Goal: Transaction & Acquisition: Purchase product/service

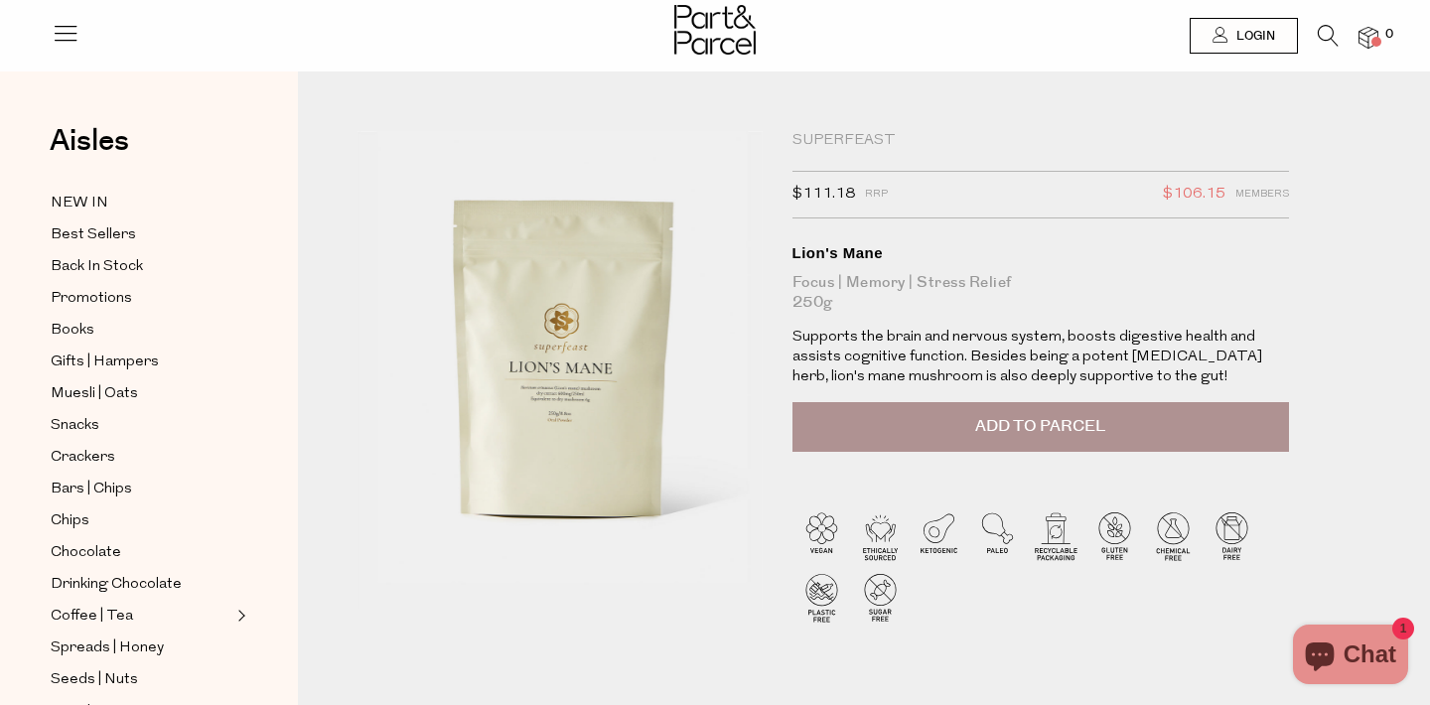
click at [842, 137] on div "SuperFeast" at bounding box center [1040, 141] width 497 height 20
click at [827, 253] on div "Lion's Mane" at bounding box center [1040, 253] width 497 height 20
click at [1225, 38] on icon at bounding box center [1221, 35] width 16 height 16
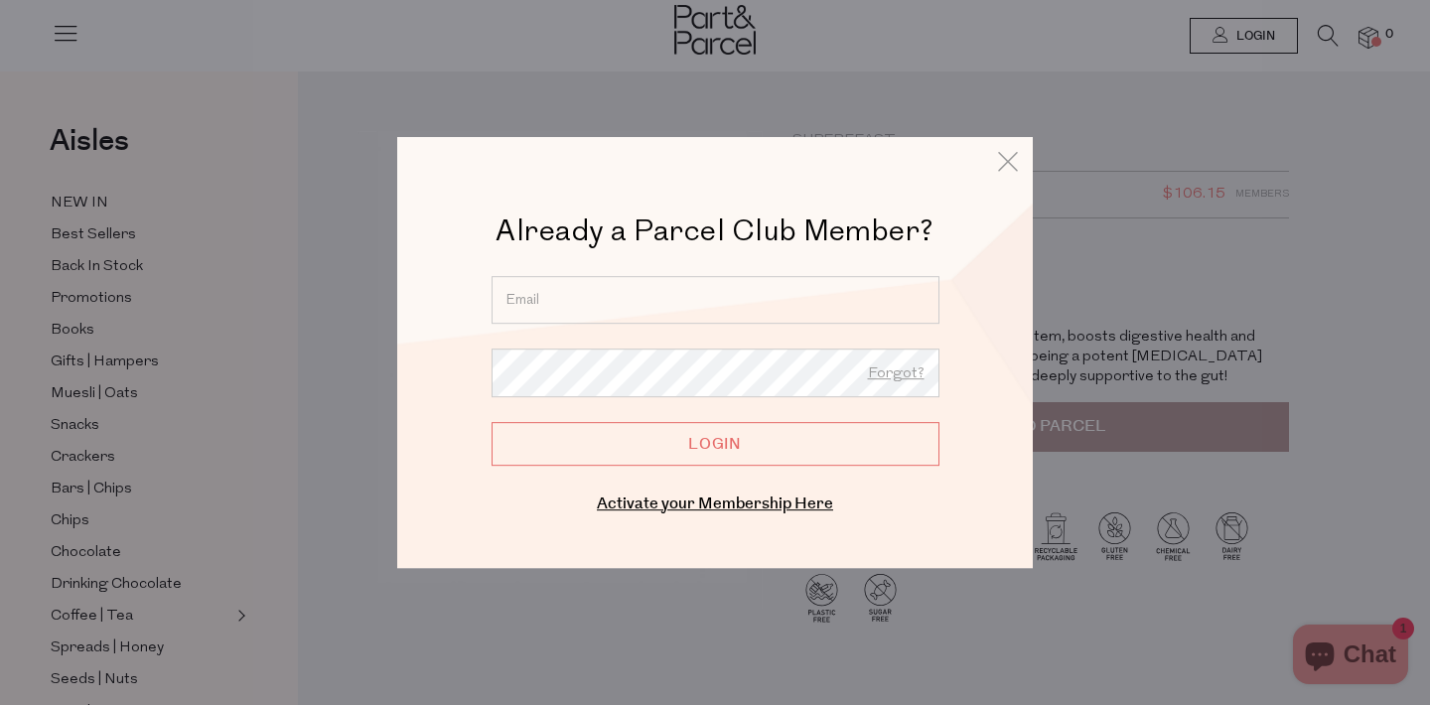
click at [725, 315] on input "email" at bounding box center [716, 300] width 448 height 48
type input "rachwiddicombe@gmail.com"
click at [751, 443] on input "Login" at bounding box center [716, 444] width 448 height 44
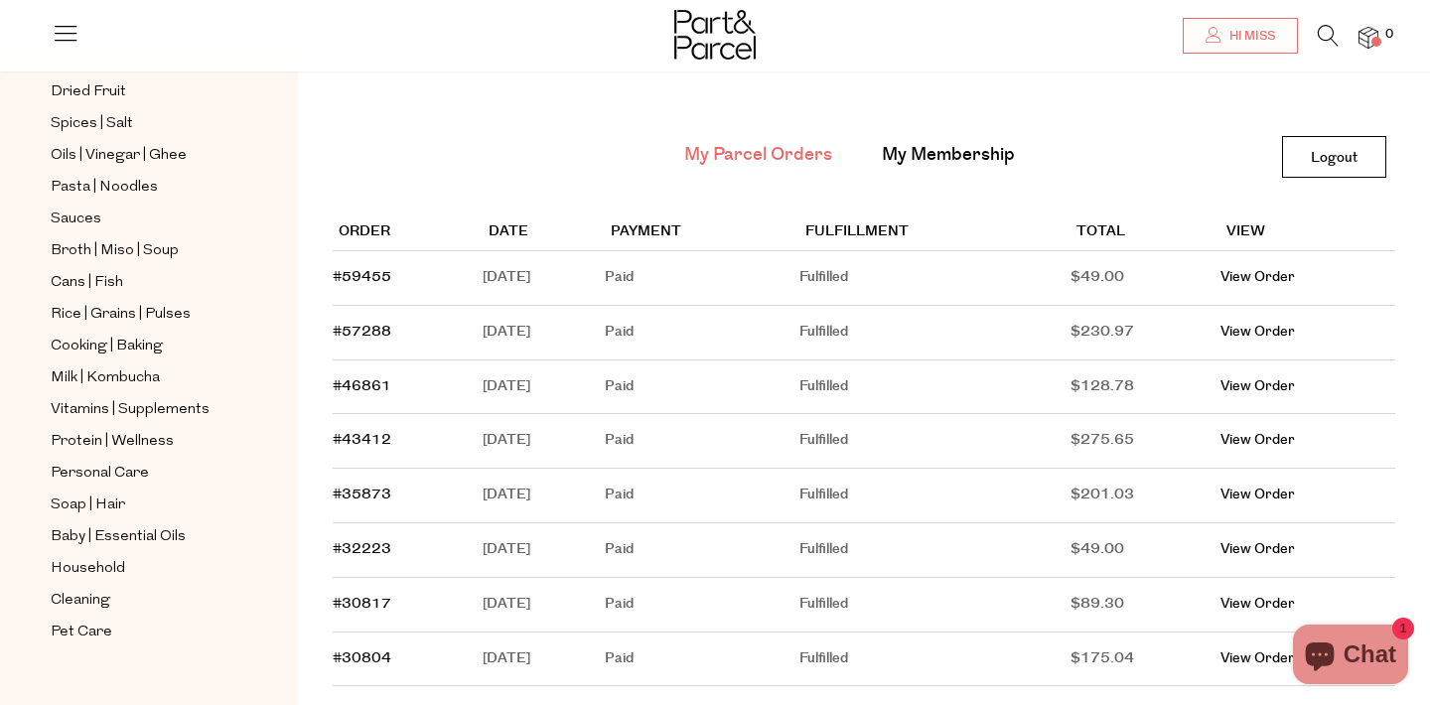
scroll to position [103, 0]
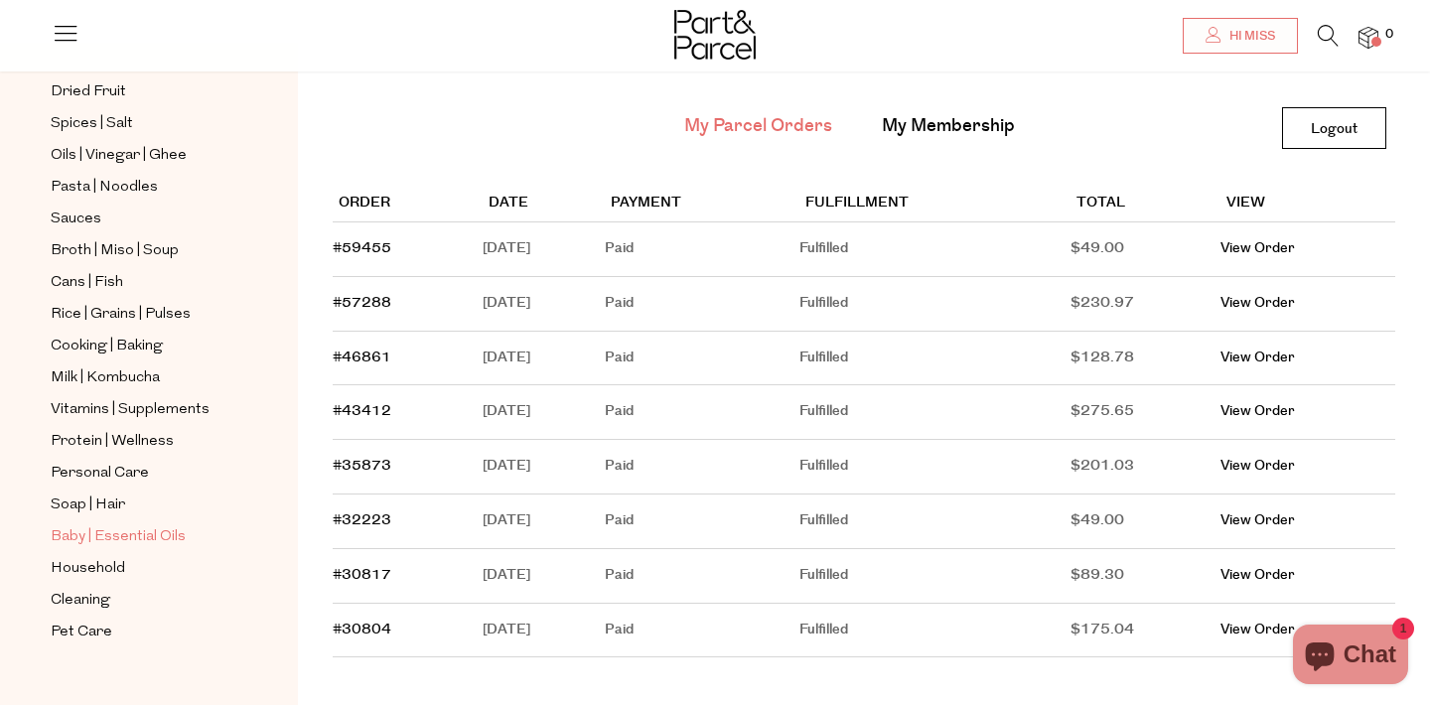
click at [140, 534] on span "Baby | Essential Oils" at bounding box center [118, 537] width 135 height 24
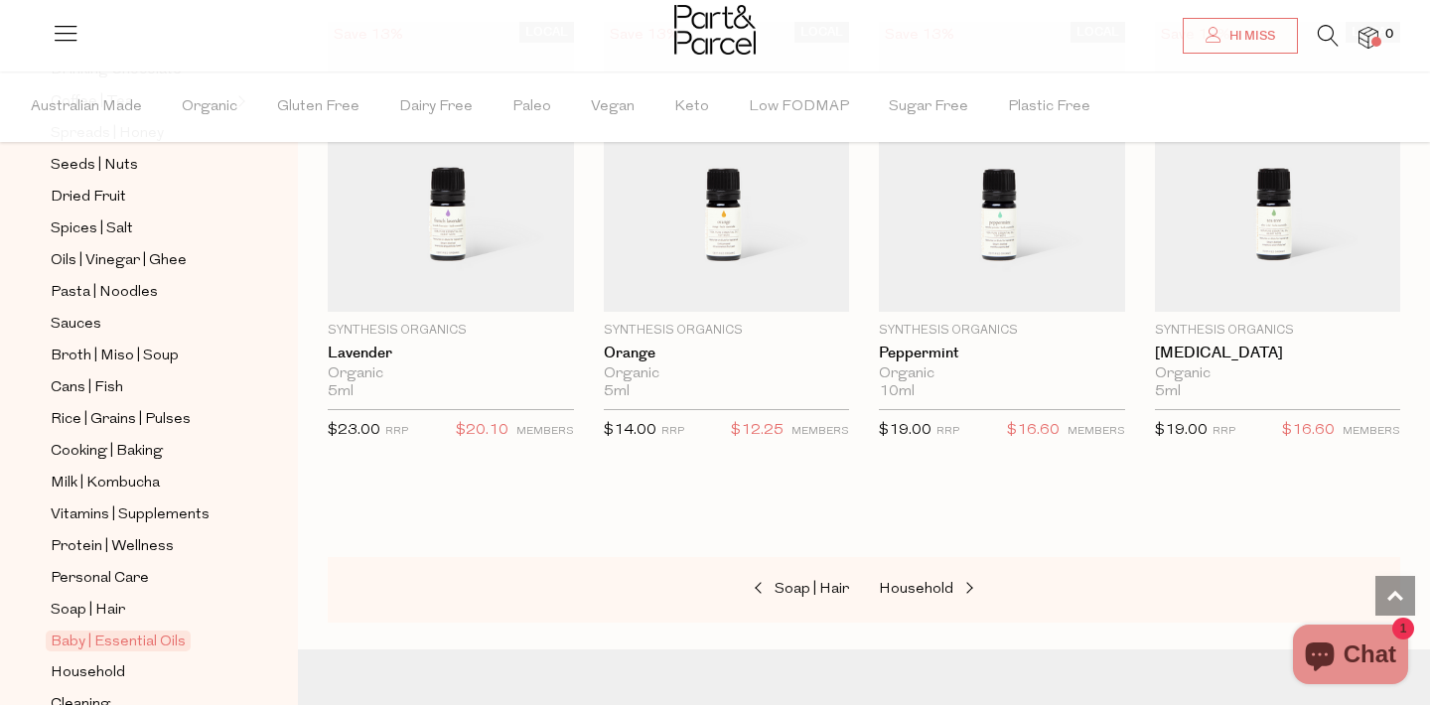
scroll to position [627, 0]
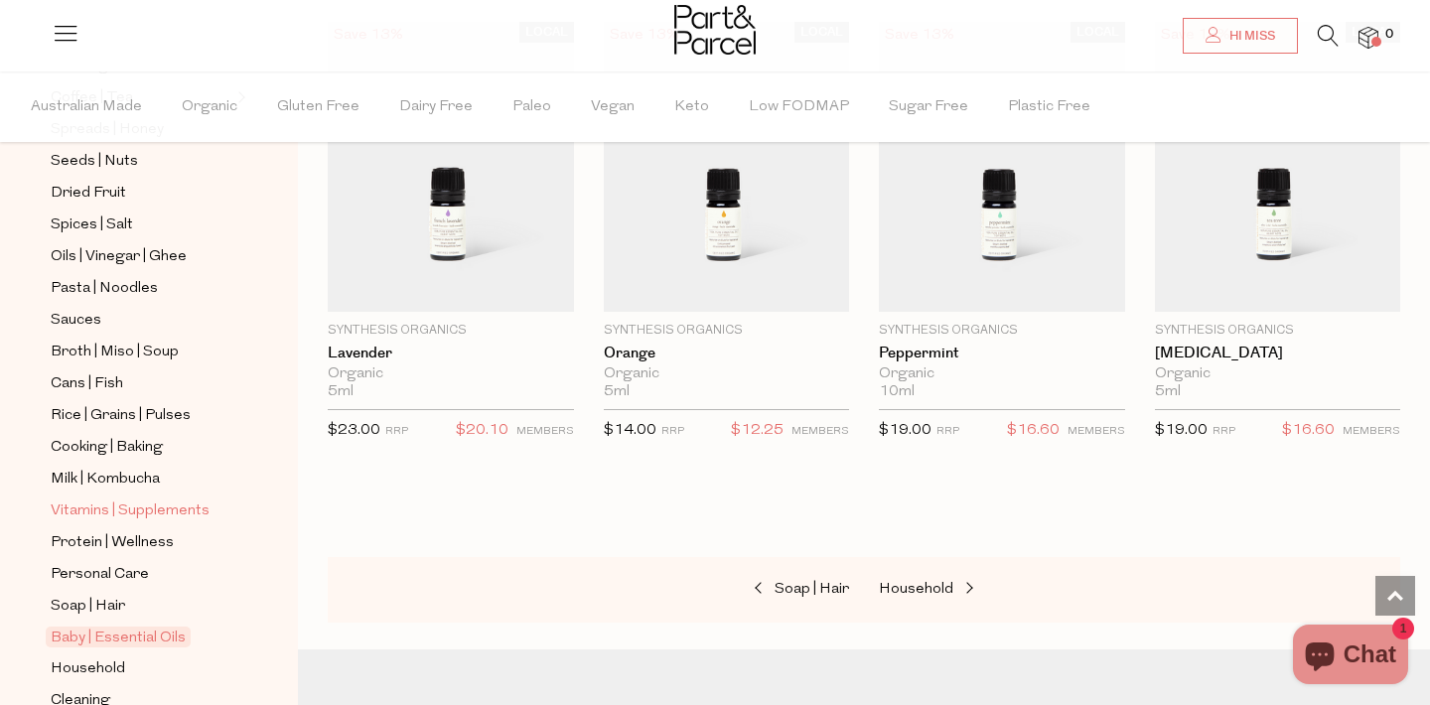
click at [173, 504] on span "Vitamins | Supplements" at bounding box center [130, 512] width 159 height 24
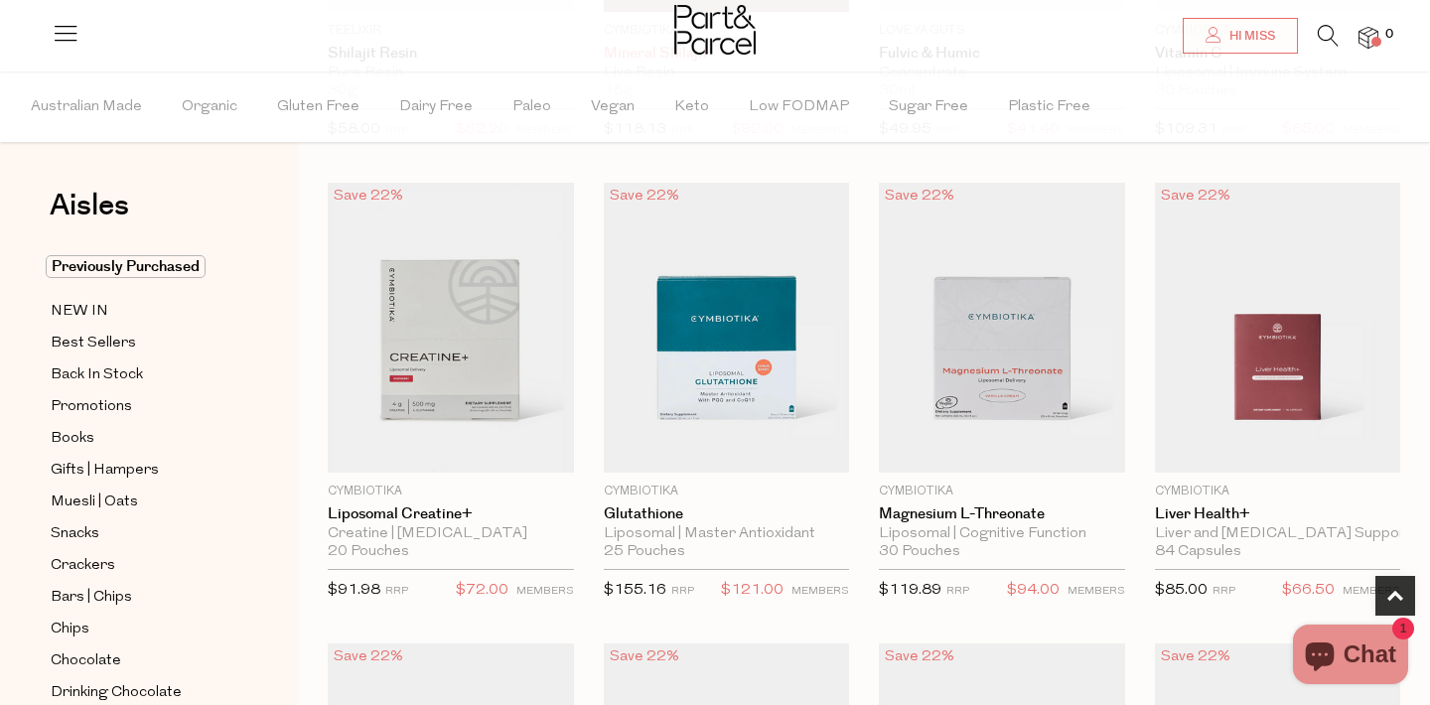
scroll to position [553, 0]
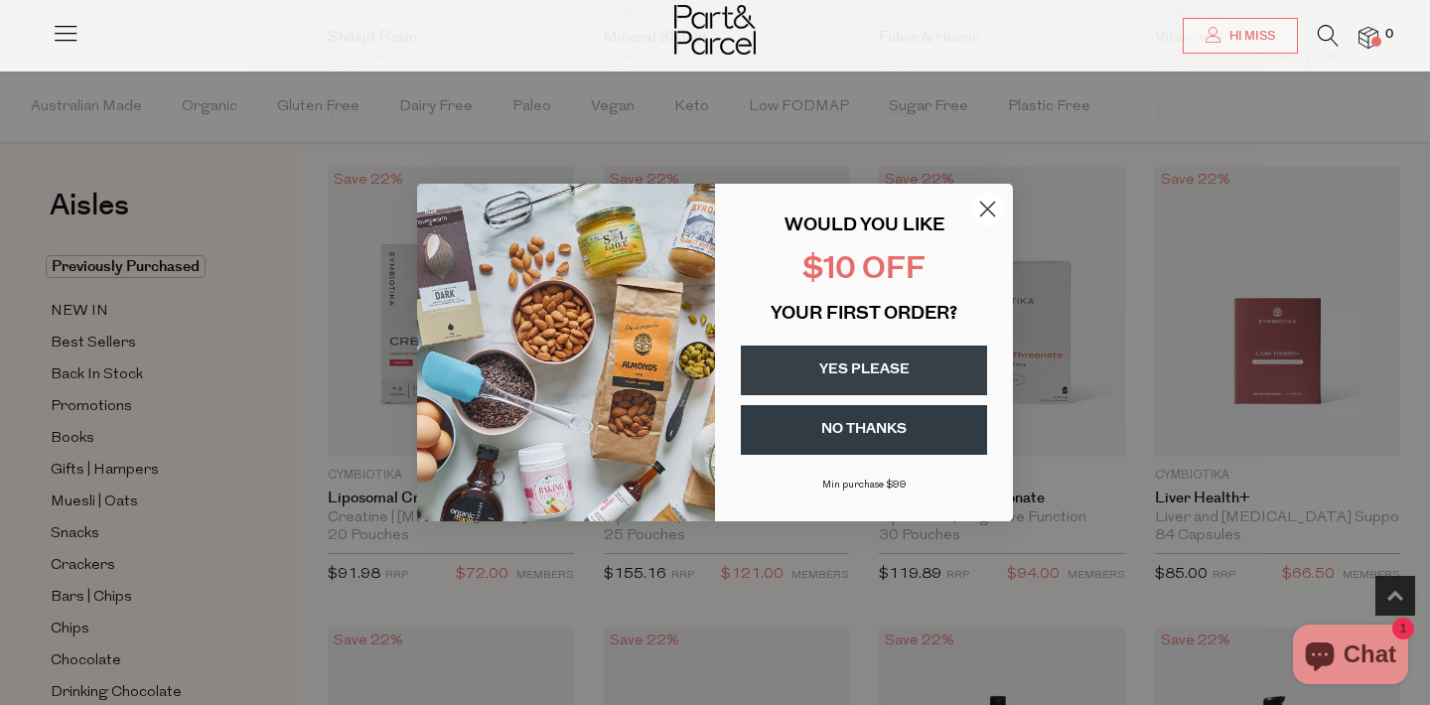
click at [983, 211] on circle "Close dialog" at bounding box center [987, 209] width 33 height 33
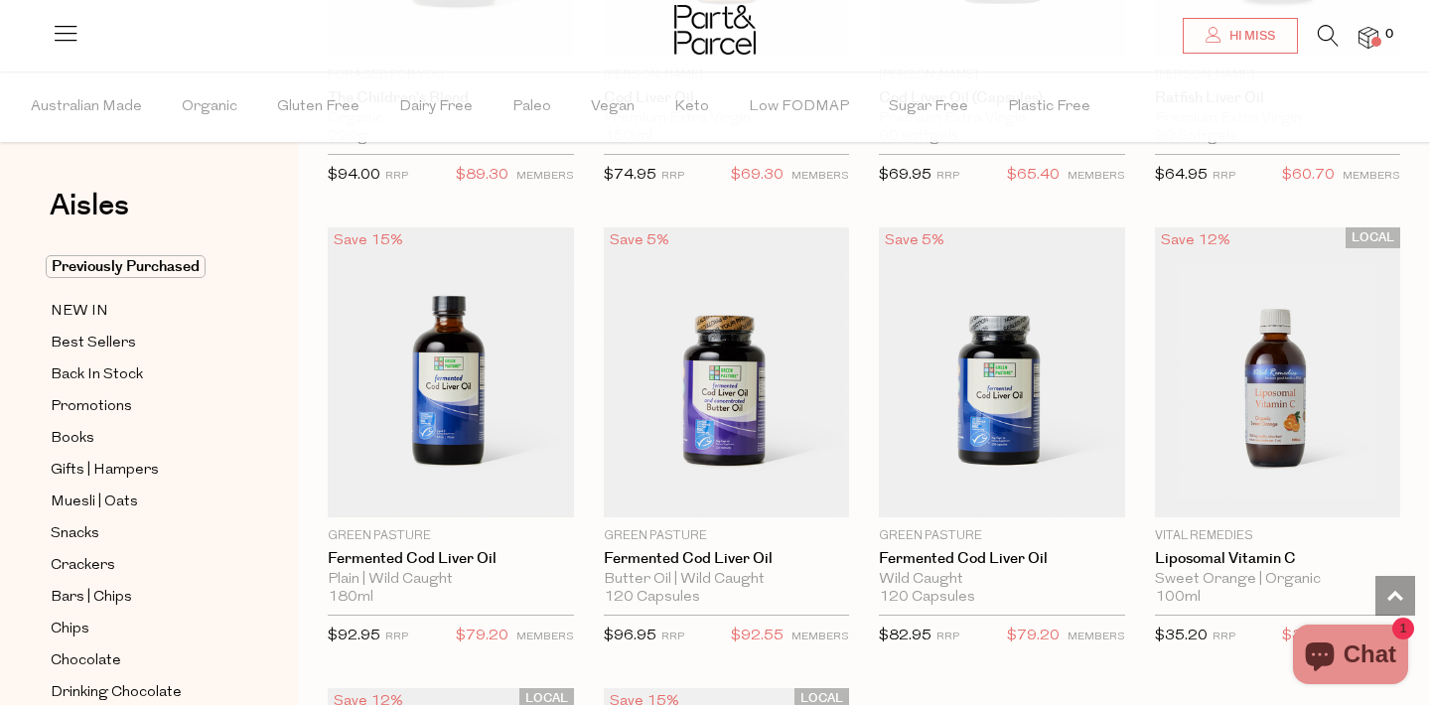
scroll to position [5142, 0]
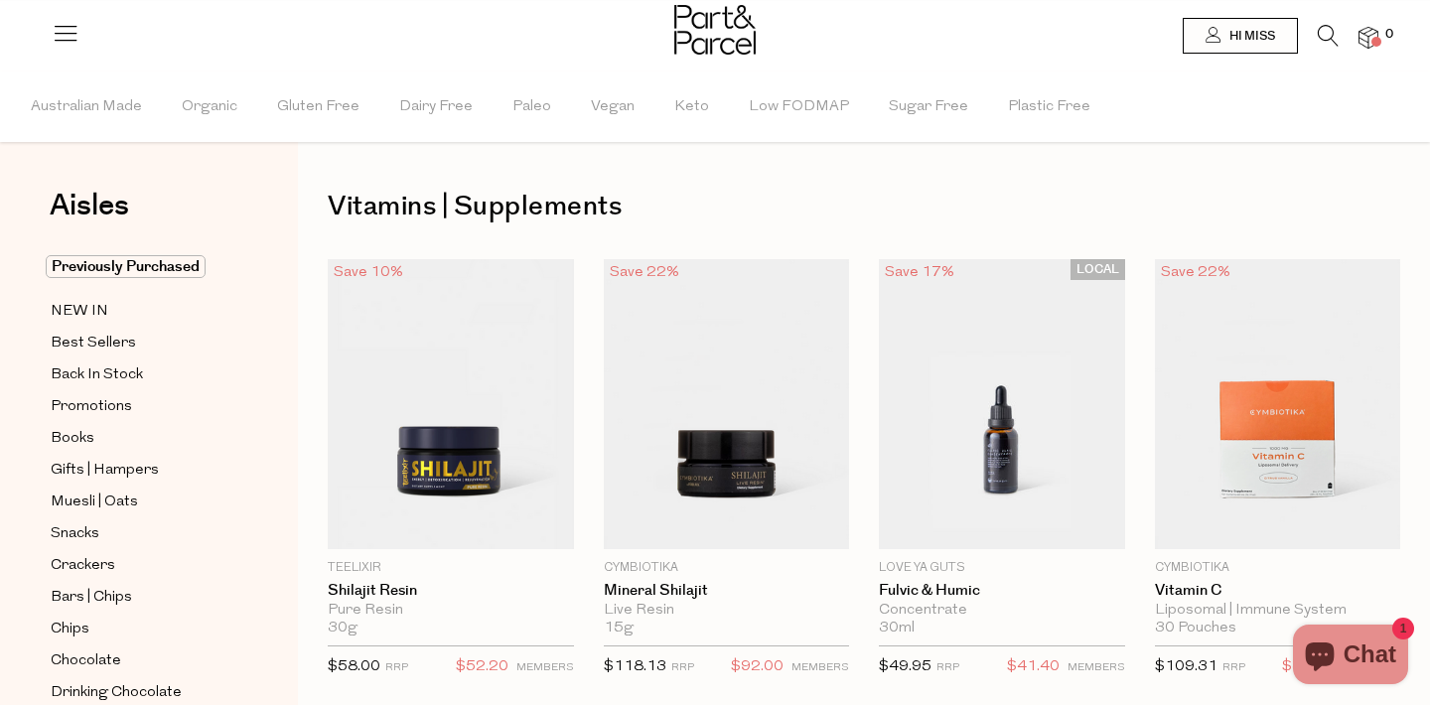
click at [1325, 34] on icon at bounding box center [1328, 36] width 21 height 22
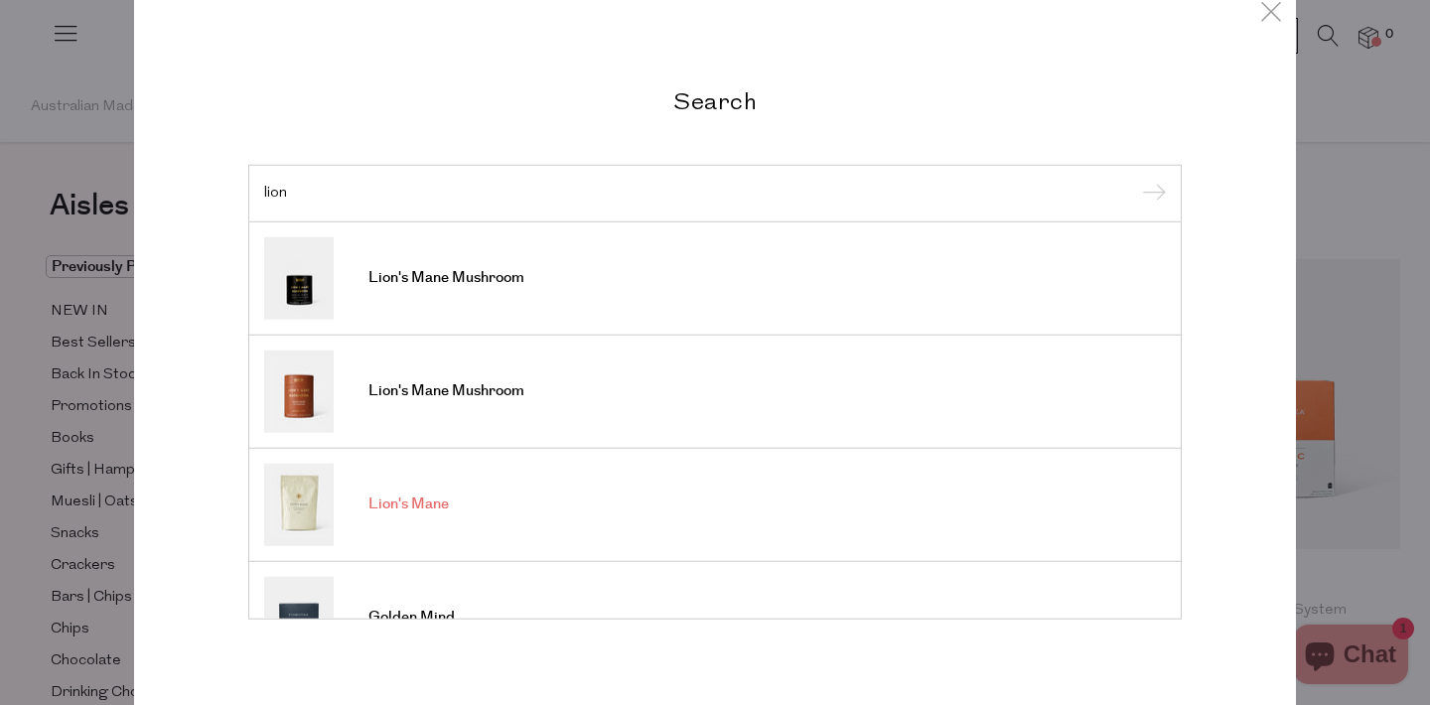
type input "lion"
click at [408, 501] on span "Lion's Mane" at bounding box center [408, 505] width 80 height 20
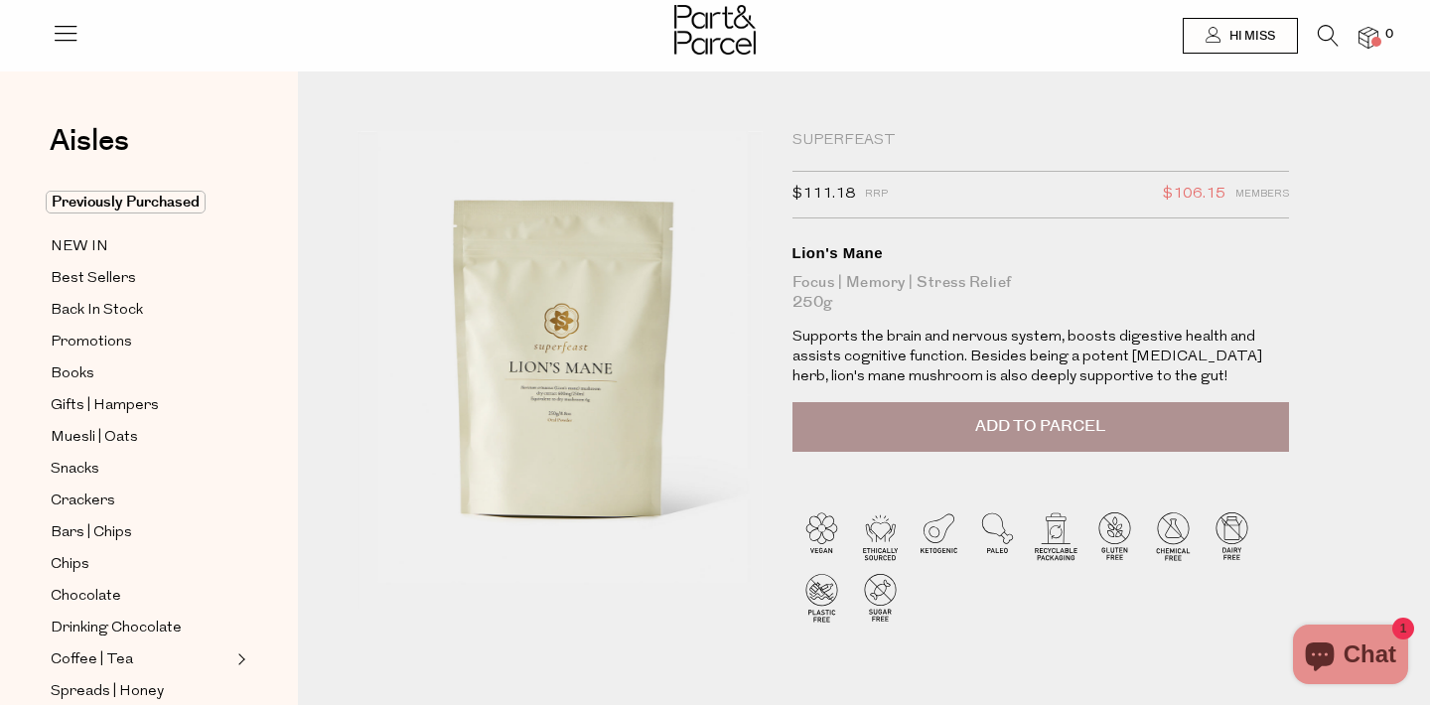
click at [842, 140] on div "SuperFeast" at bounding box center [1040, 141] width 497 height 20
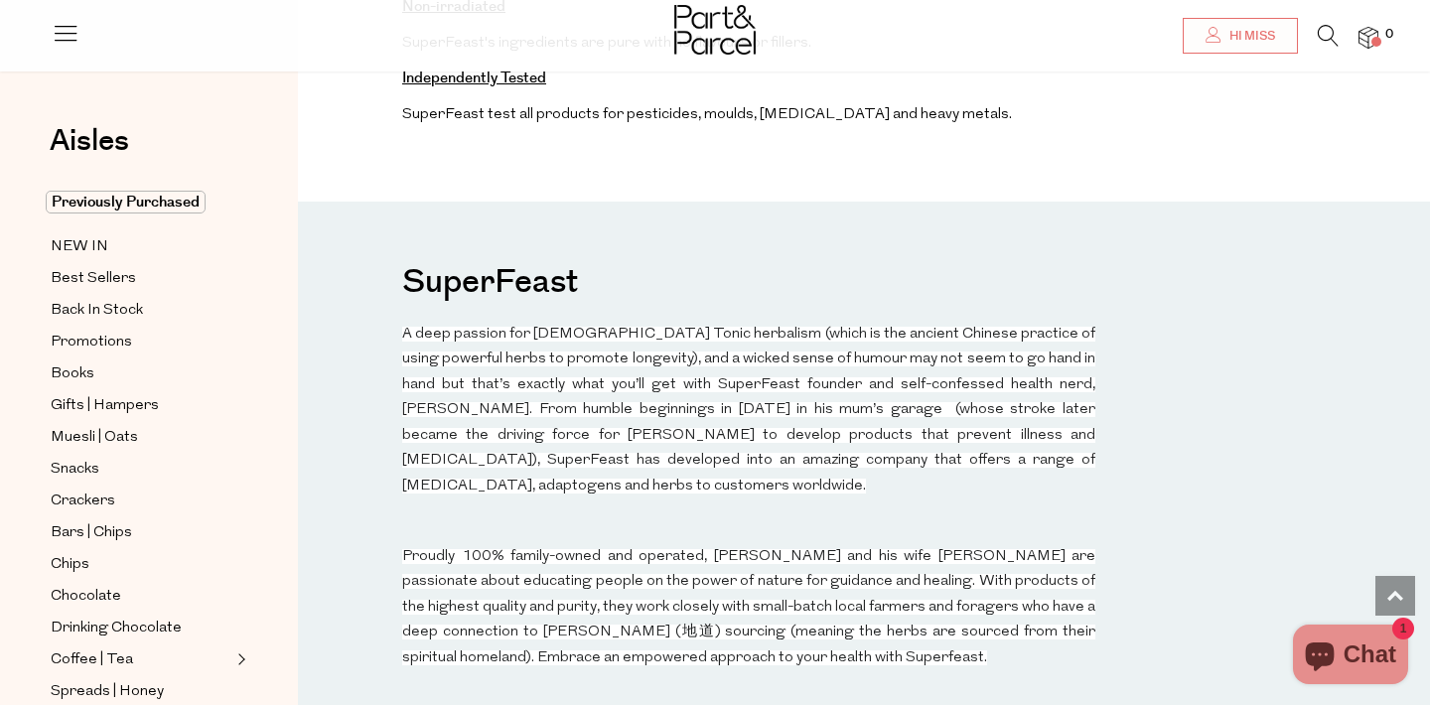
scroll to position [1814, 0]
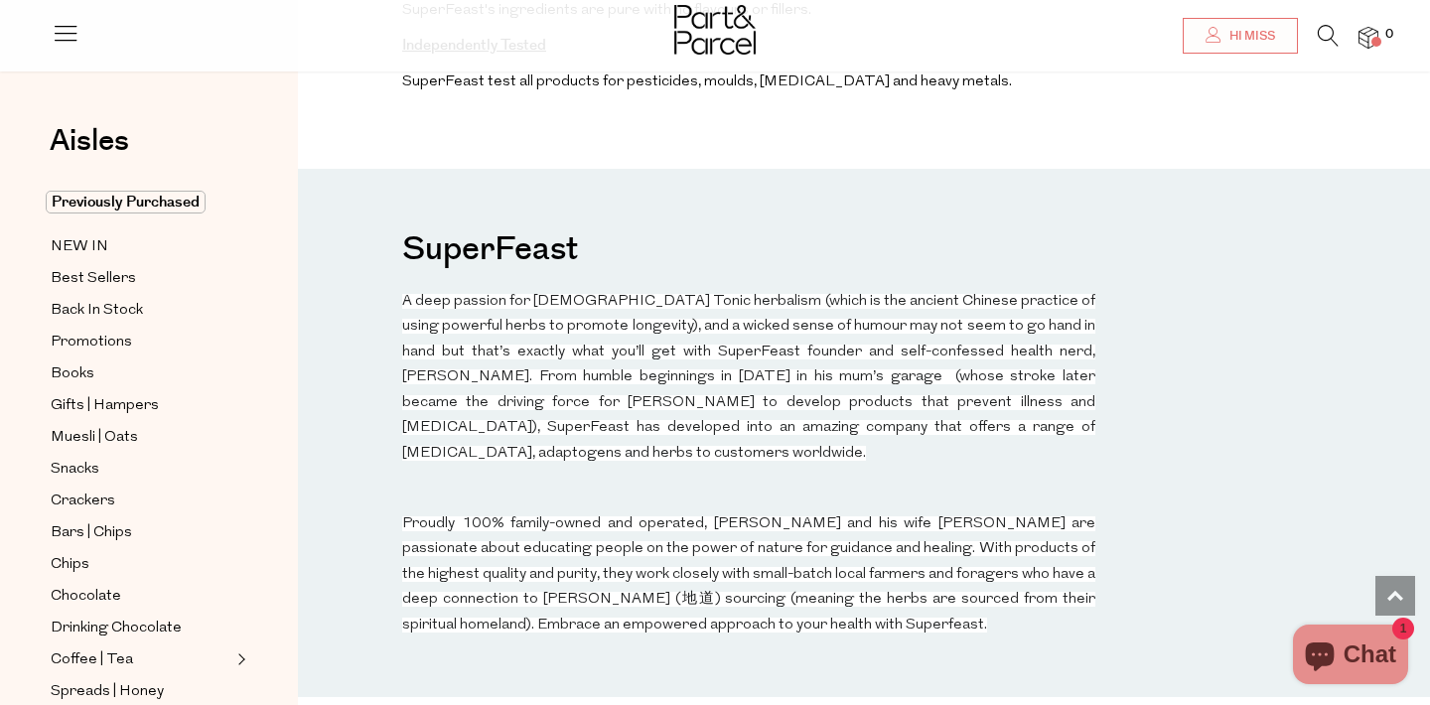
click at [531, 218] on h3 "SuperFeast" at bounding box center [490, 248] width 176 height 60
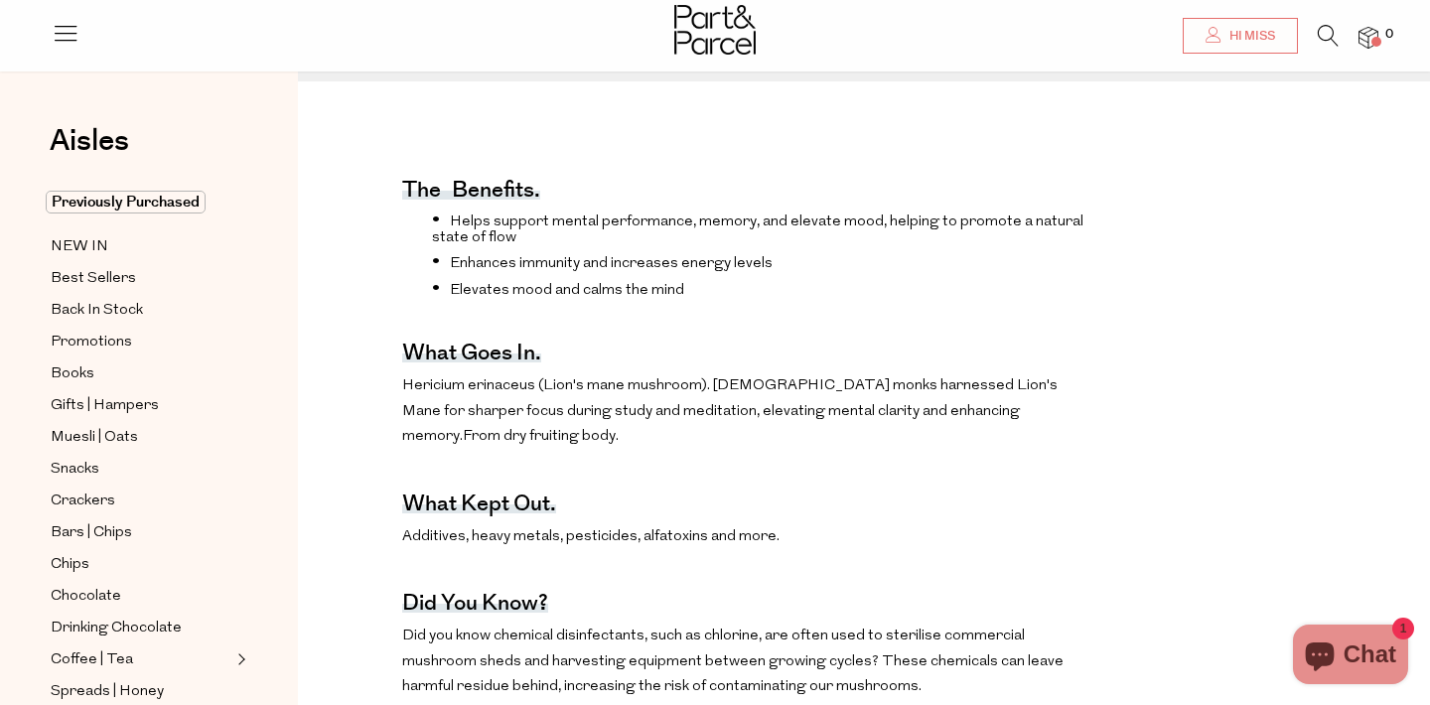
scroll to position [0, 0]
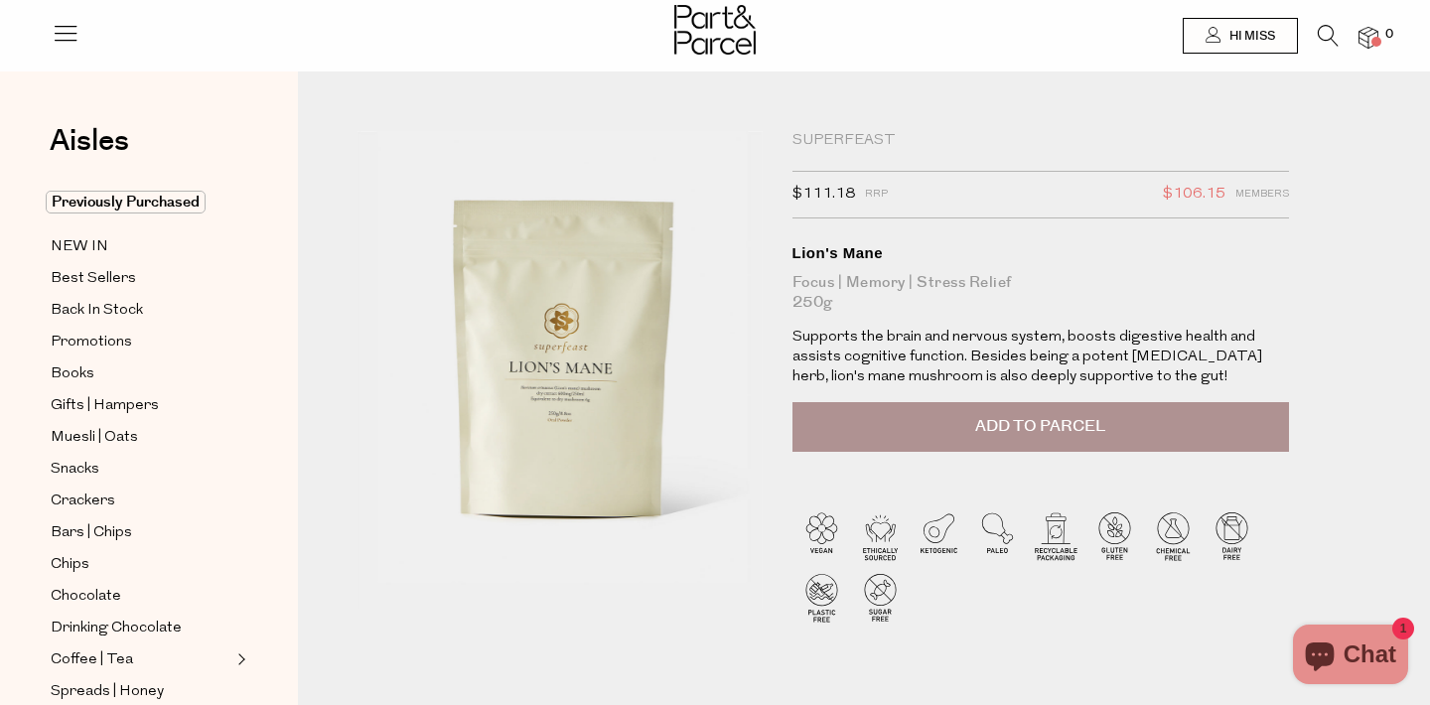
click at [1331, 30] on icon at bounding box center [1328, 36] width 21 height 22
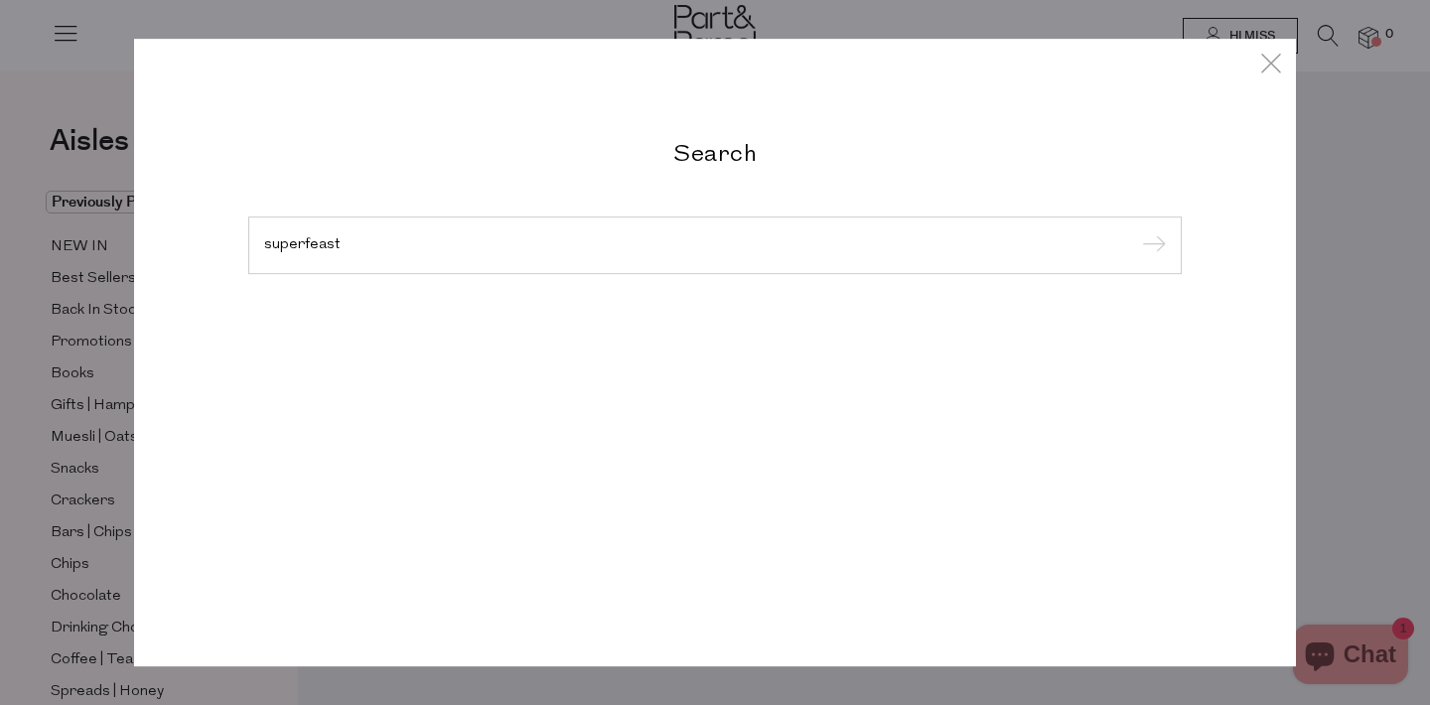
type input "superfeast"
click at [1136, 231] on input "submit" at bounding box center [1151, 246] width 30 height 30
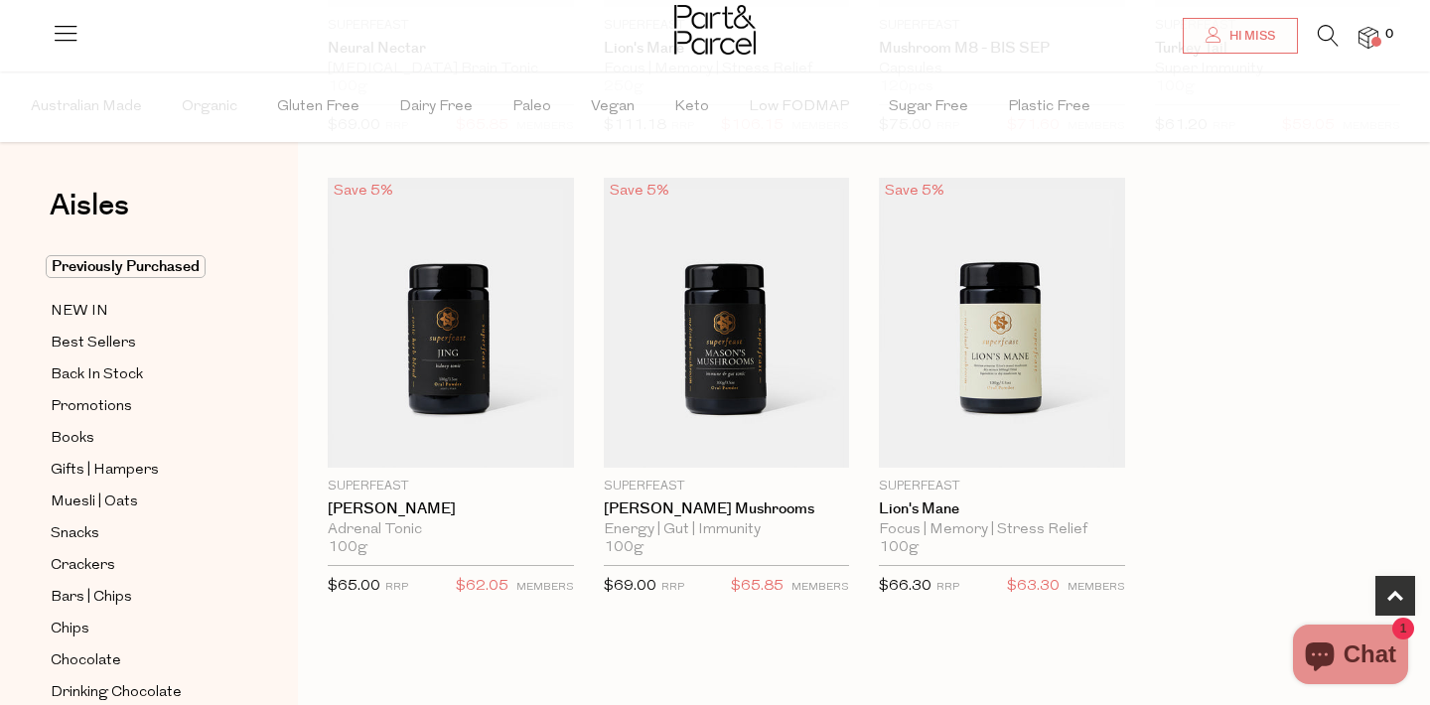
scroll to position [978, 0]
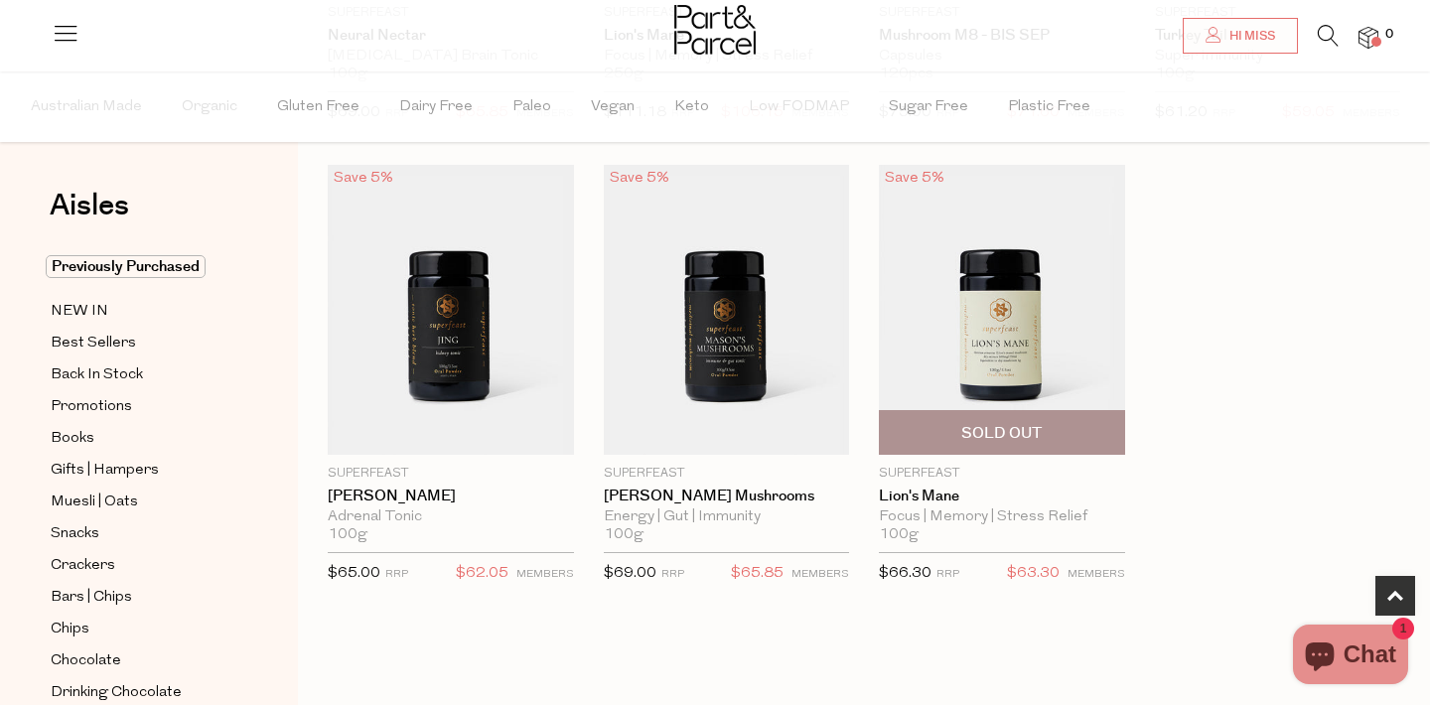
click at [1014, 331] on img at bounding box center [1002, 310] width 246 height 290
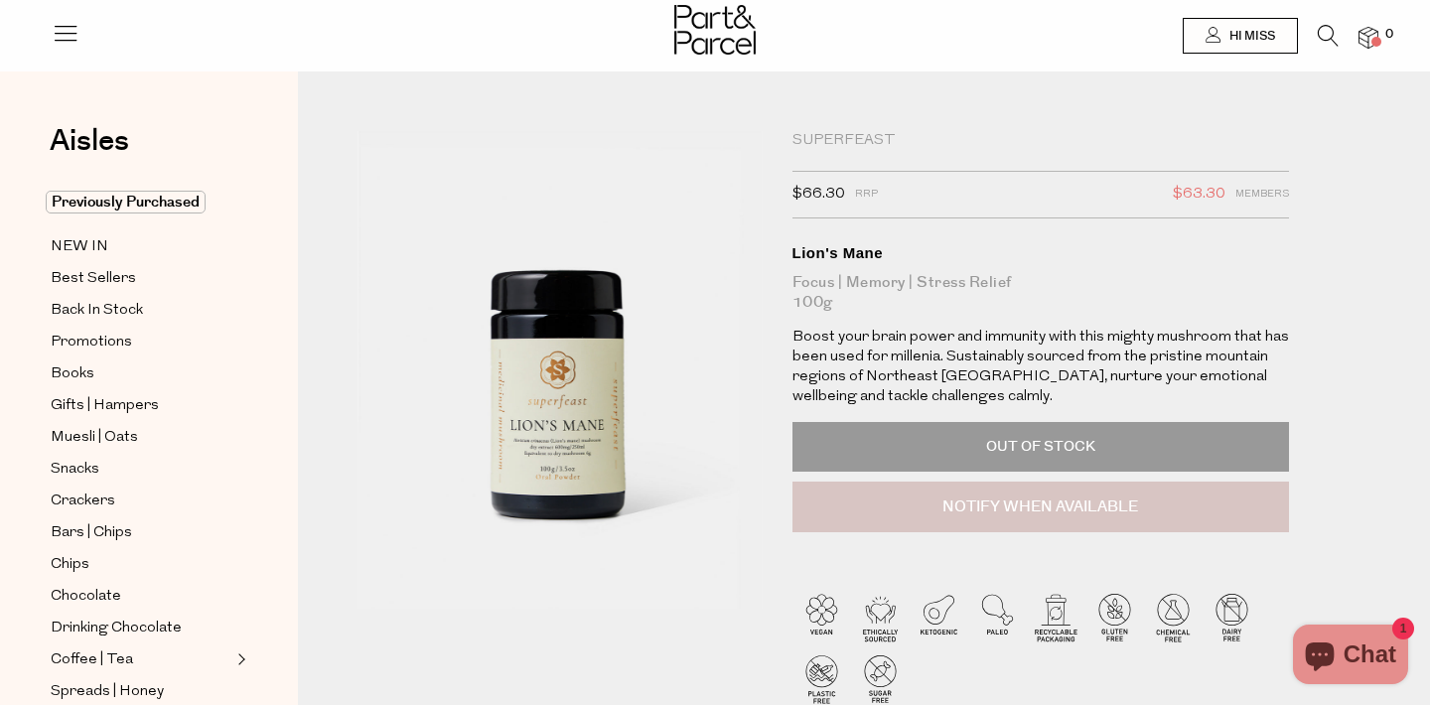
click at [981, 503] on button "Notify When Available" at bounding box center [1040, 508] width 497 height 52
type input "Notify when available"
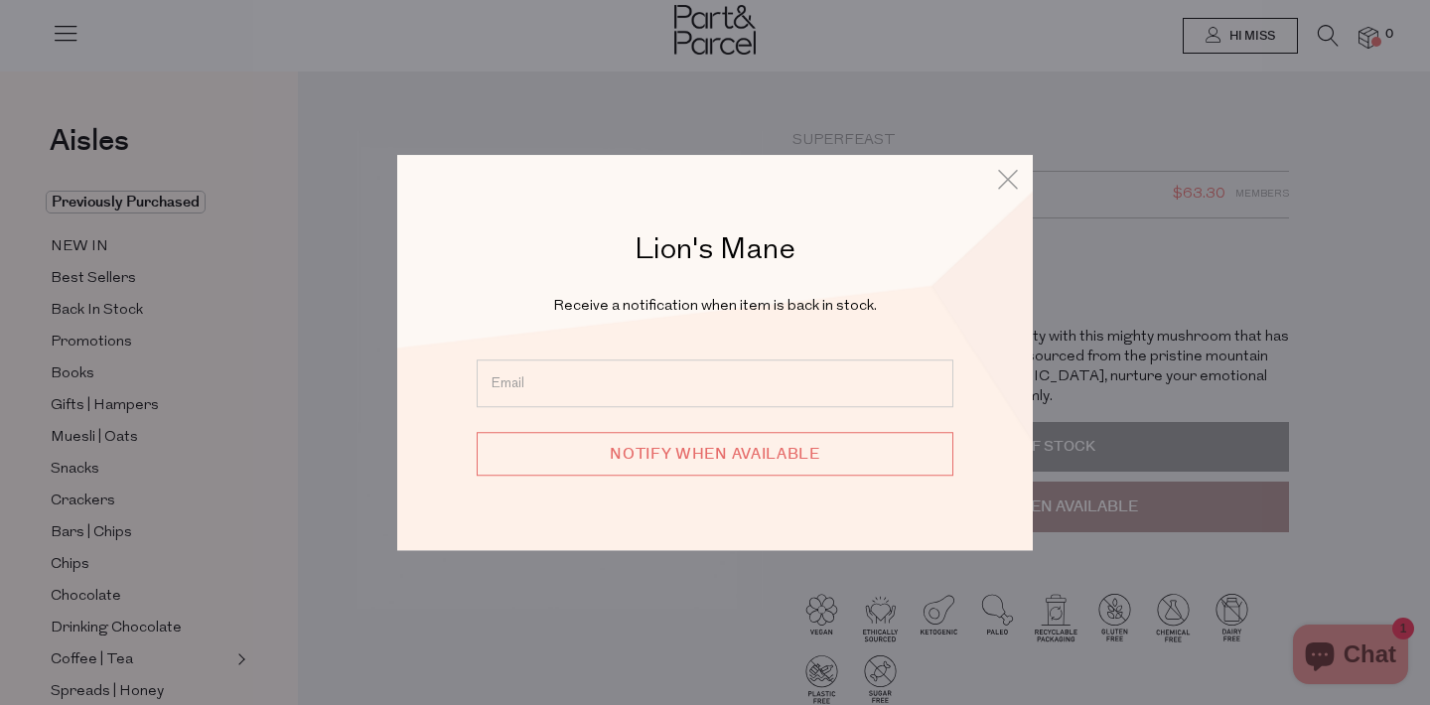
click at [646, 369] on input "email" at bounding box center [715, 383] width 477 height 48
type input "rachwiddicombe@gmail.com"
click at [648, 457] on input "Notify when available" at bounding box center [715, 454] width 477 height 44
type input "We will be in touch"
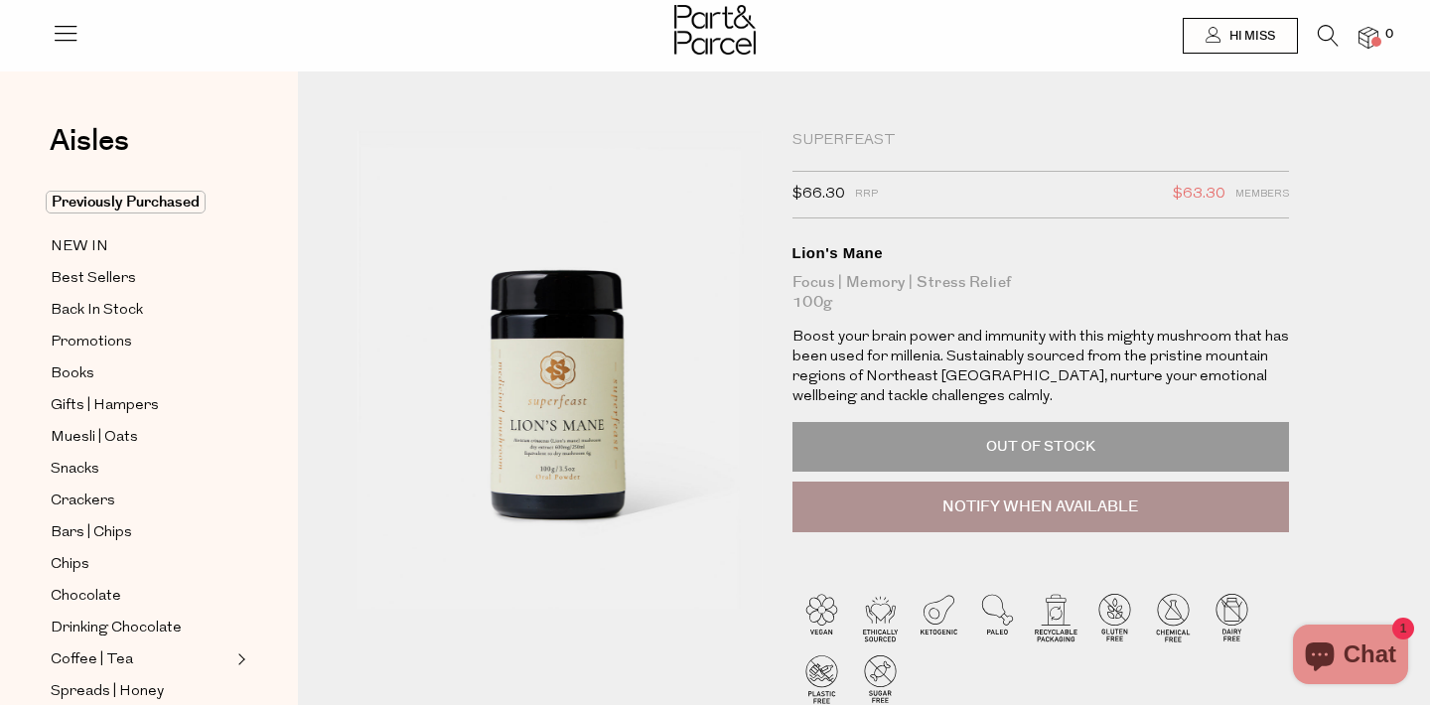
click at [979, 433] on p "Out of Stock" at bounding box center [1040, 447] width 497 height 50
click at [1331, 30] on icon at bounding box center [1328, 36] width 21 height 22
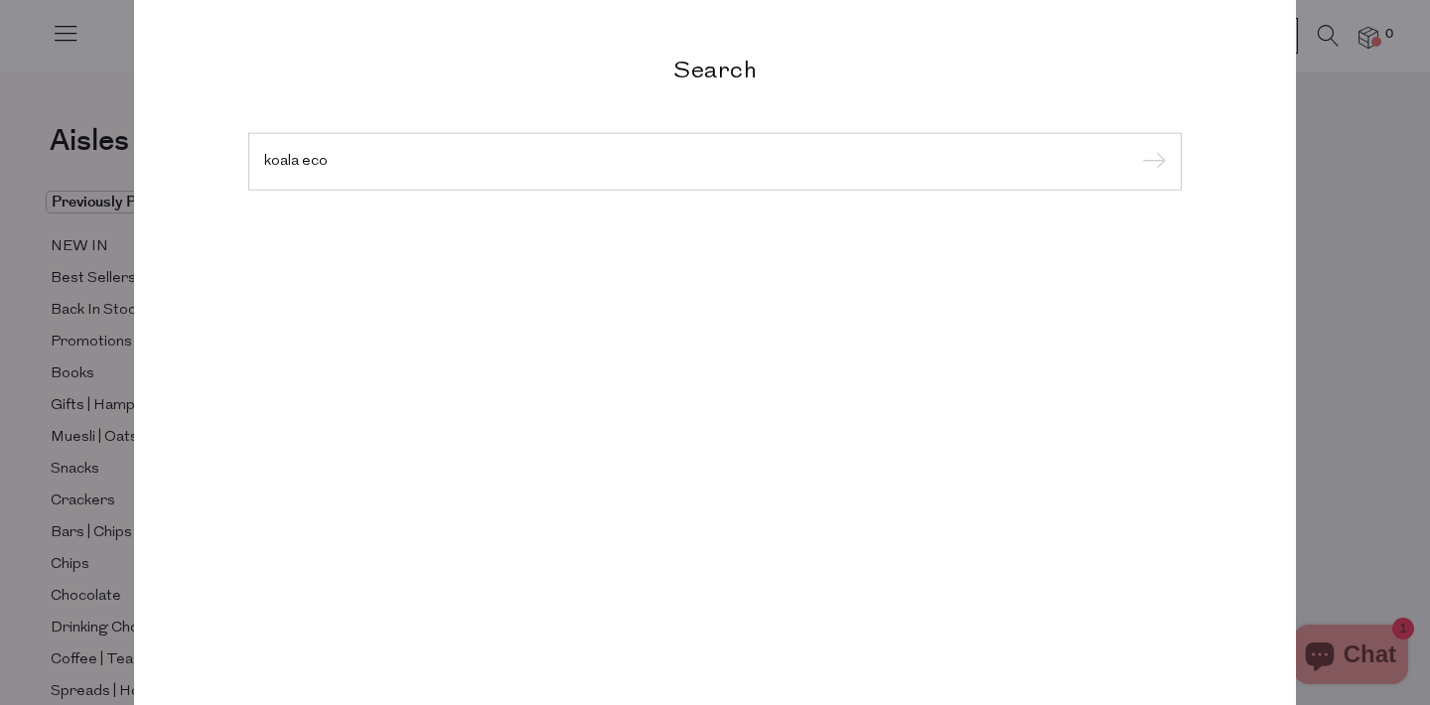
type input "koala eco"
click at [1136, 148] on input "submit" at bounding box center [1151, 163] width 30 height 30
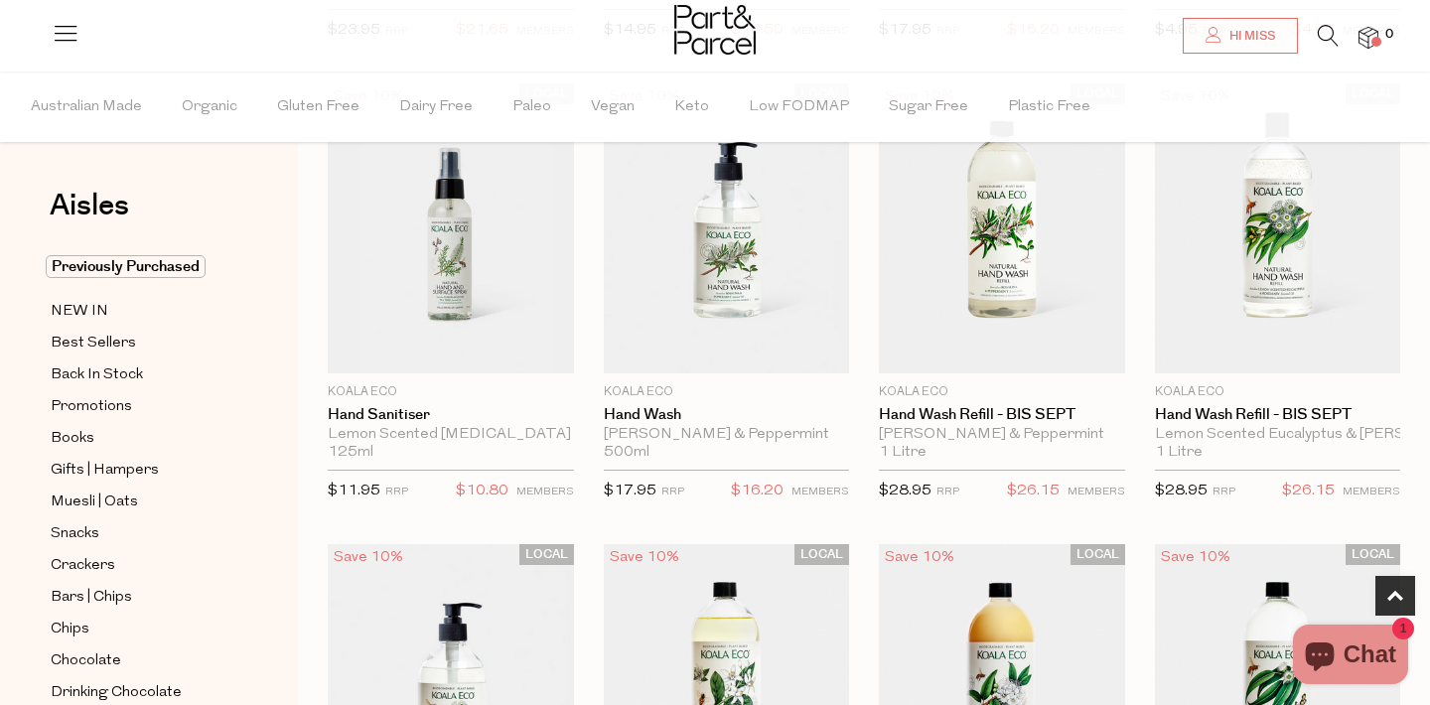
scroll to position [1100, 0]
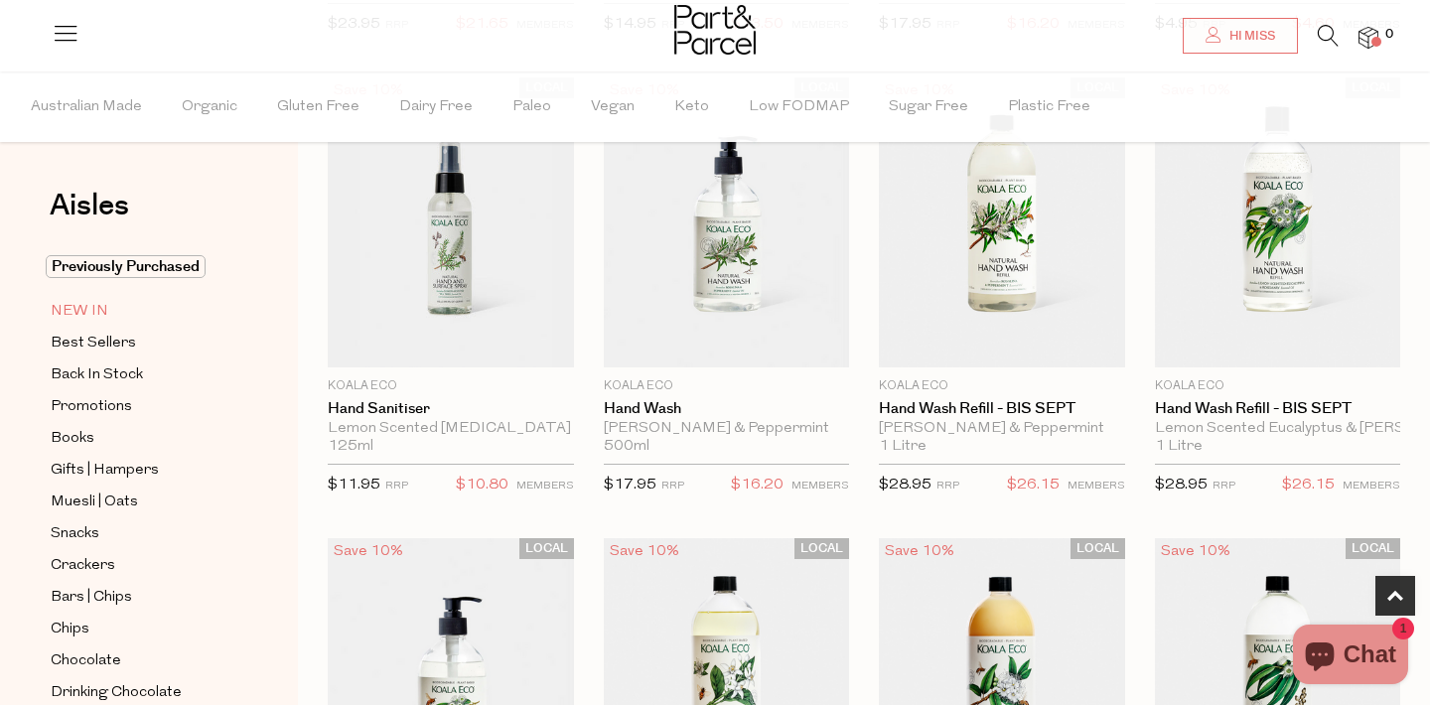
click at [103, 313] on span "NEW IN" at bounding box center [80, 312] width 58 height 24
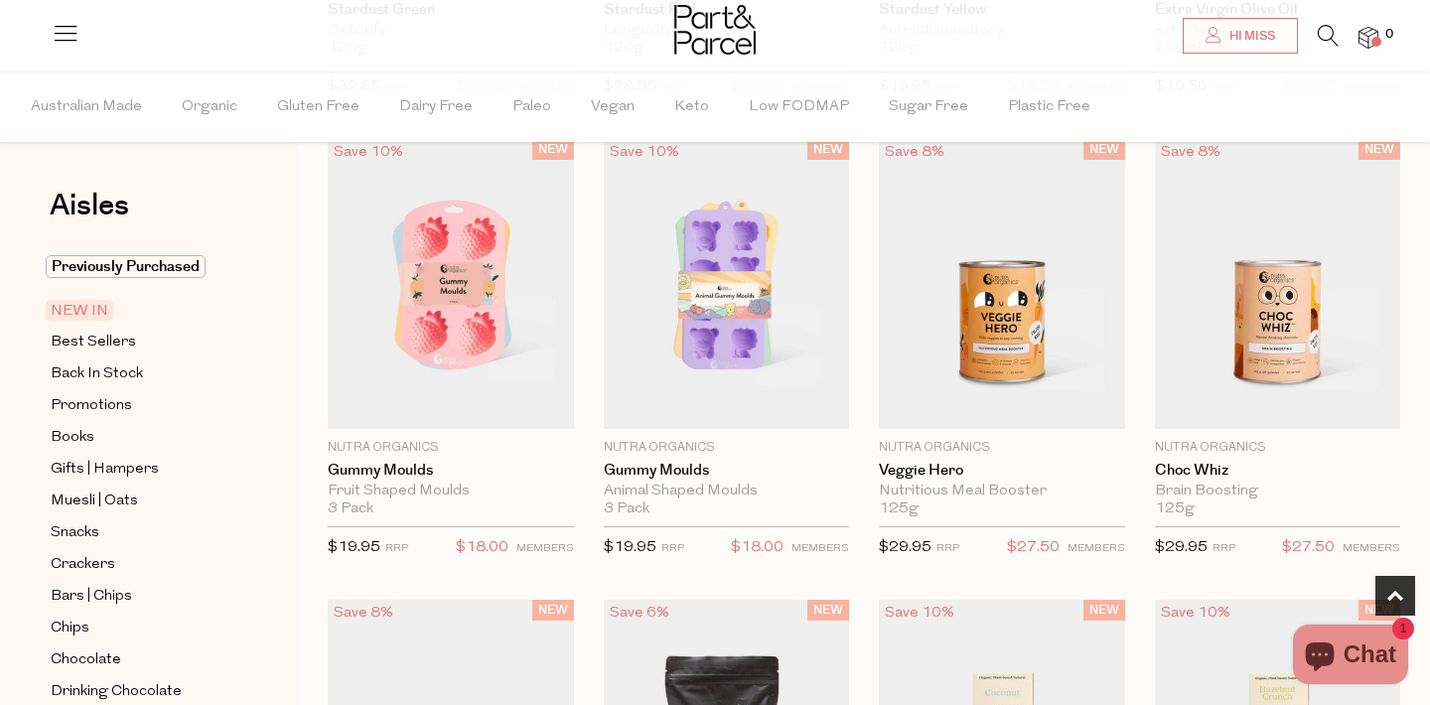
scroll to position [597, 0]
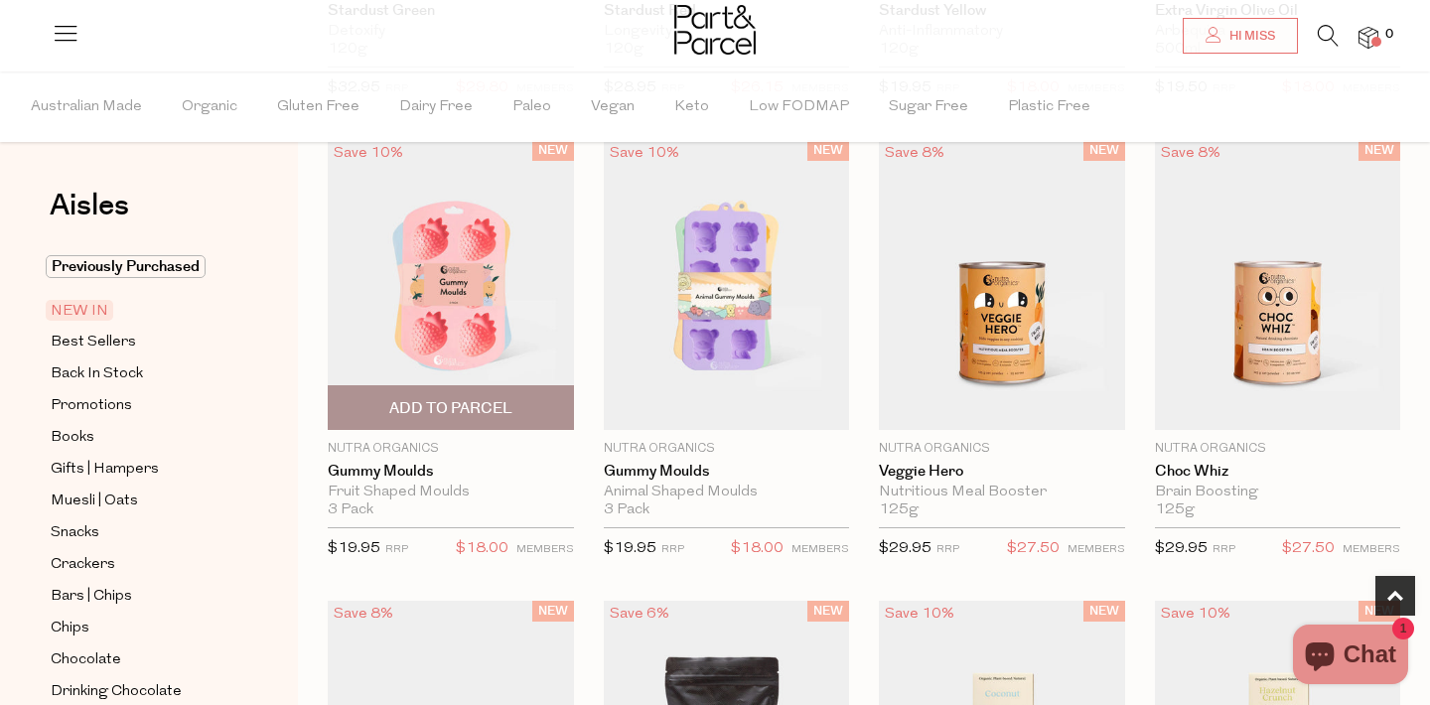
click at [485, 412] on span "Add To Parcel" at bounding box center [450, 408] width 123 height 21
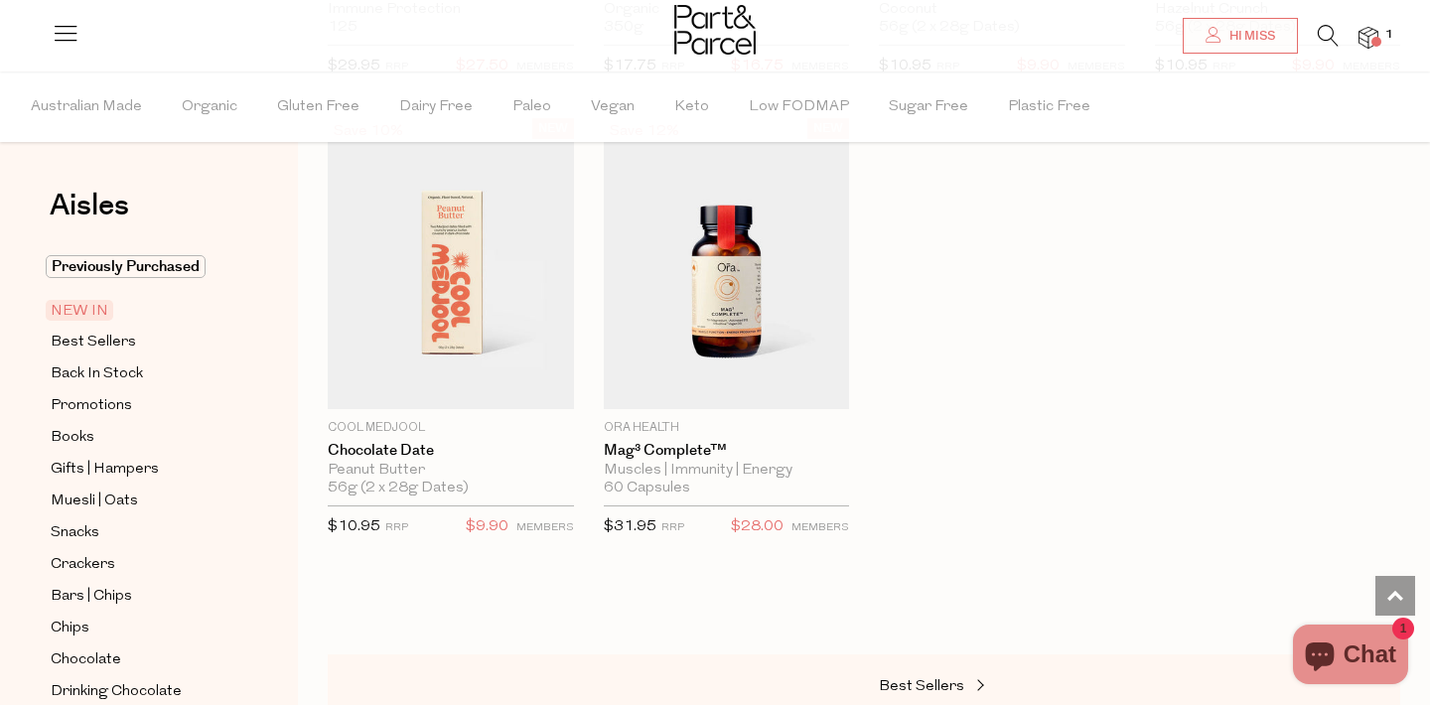
scroll to position [1542, 0]
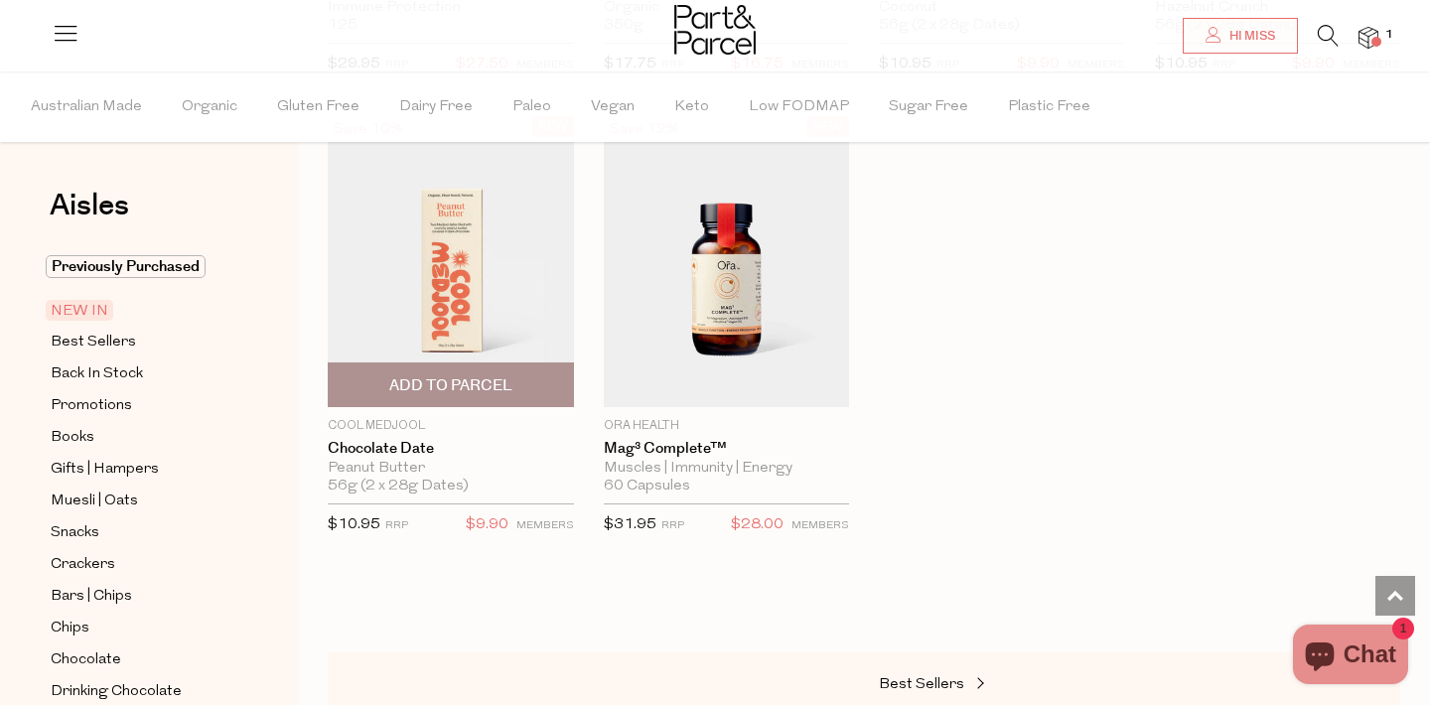
click at [440, 388] on span "Add To Parcel" at bounding box center [450, 385] width 123 height 21
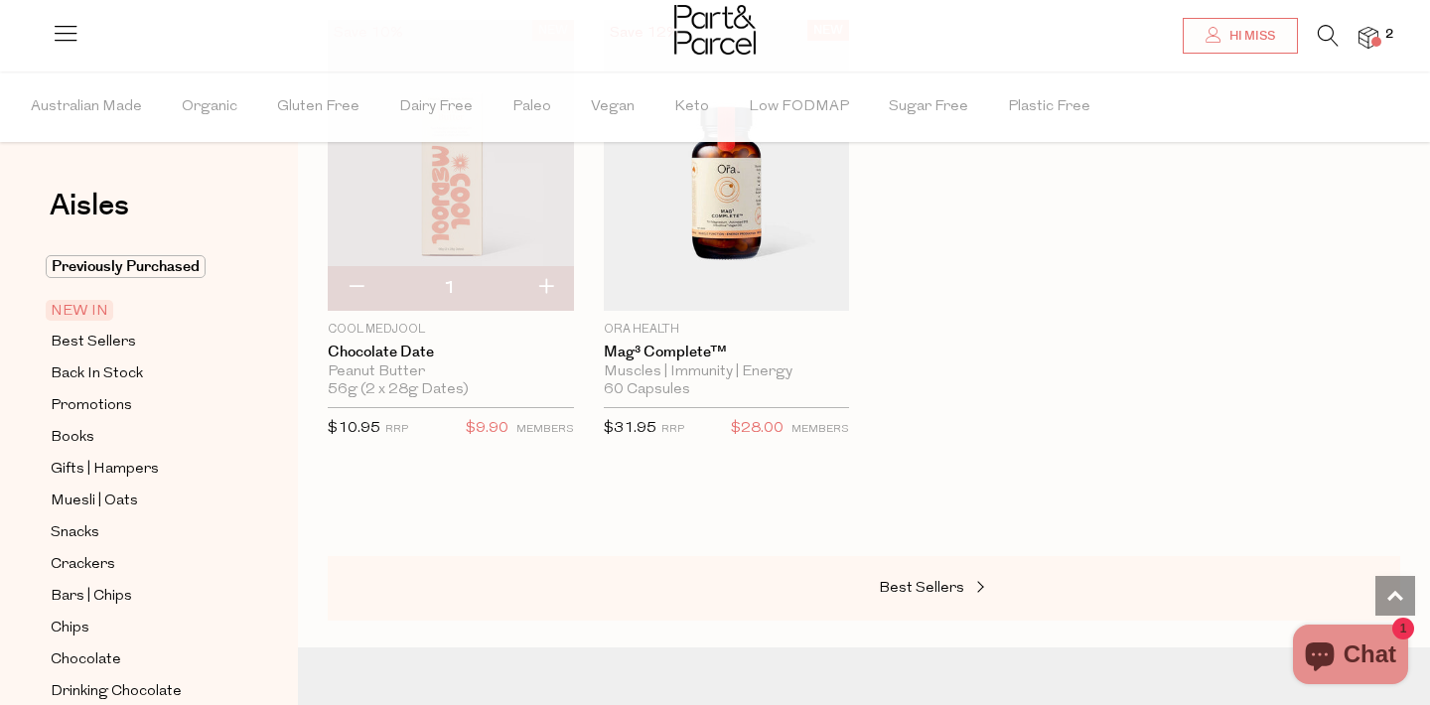
scroll to position [1697, 0]
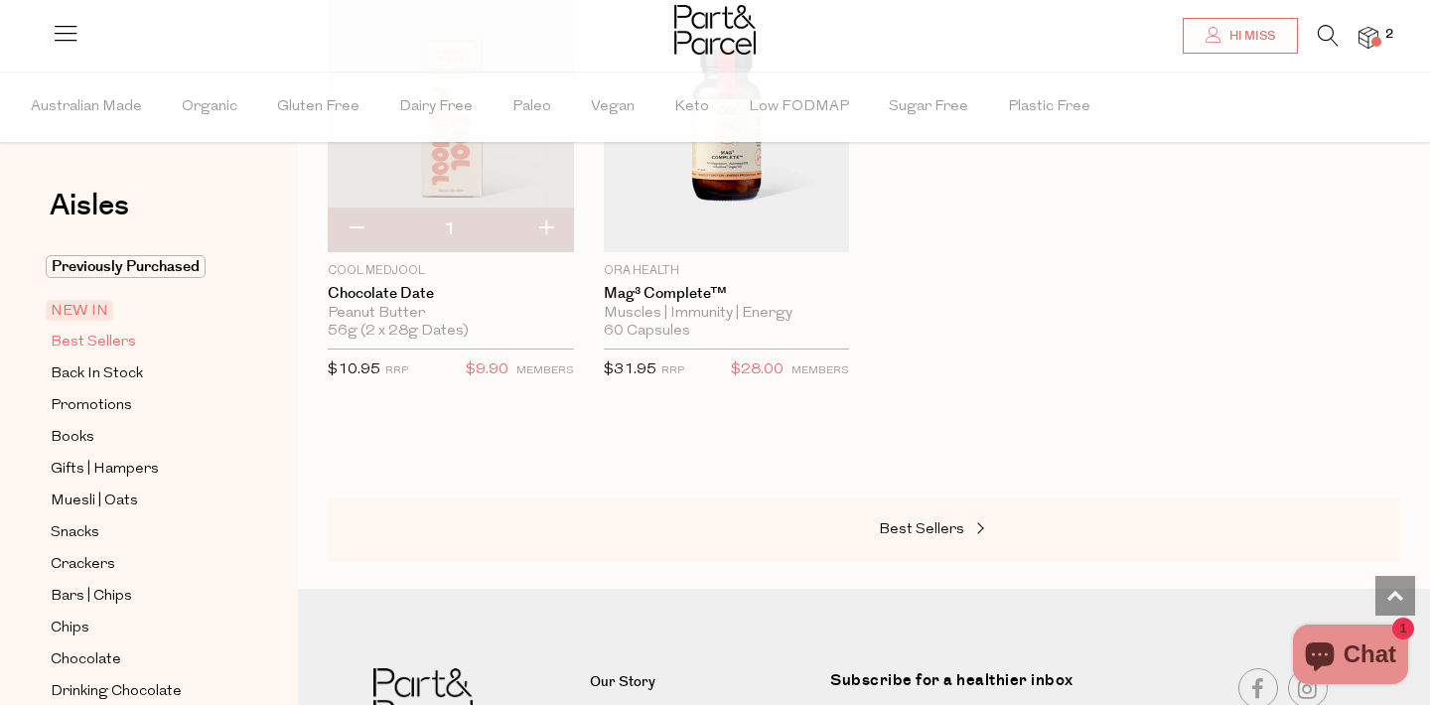
click at [120, 333] on span "Best Sellers" at bounding box center [93, 343] width 85 height 24
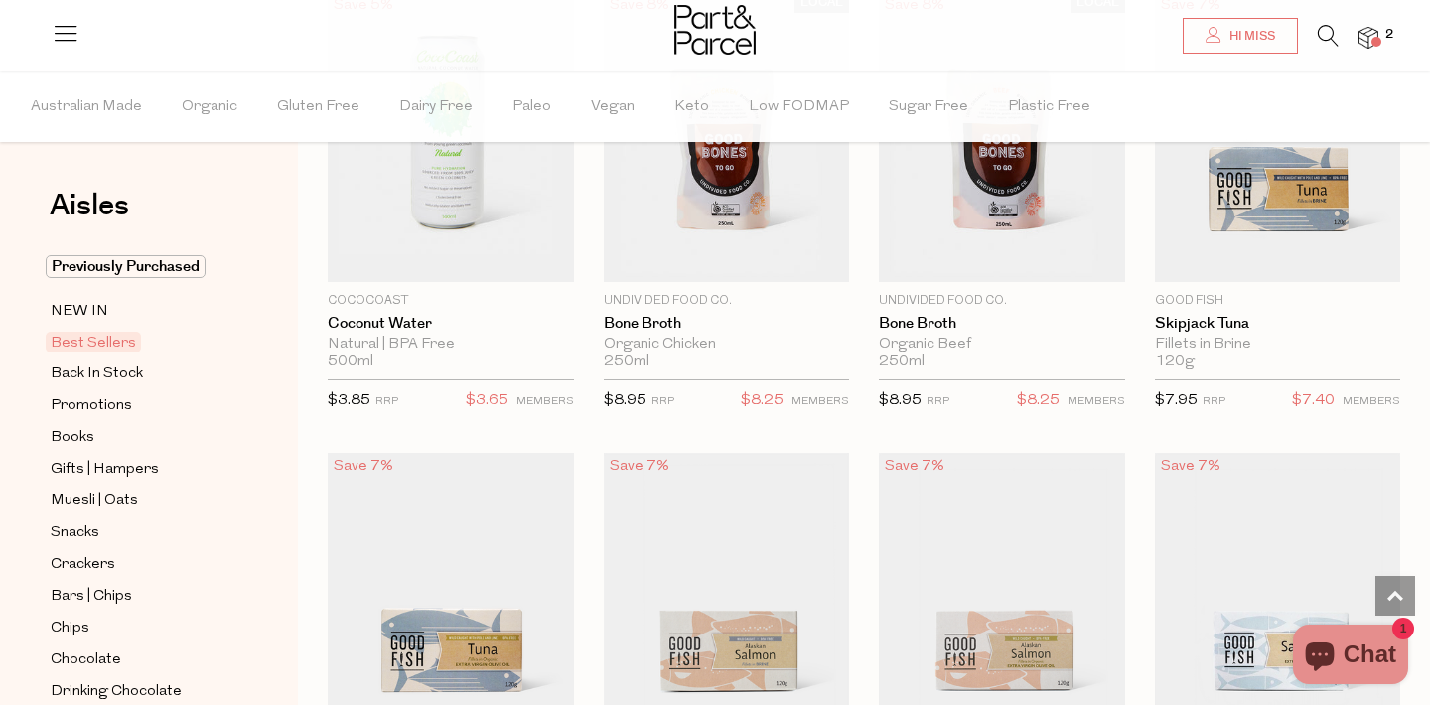
scroll to position [1263, 0]
